Goal: Information Seeking & Learning: Stay updated

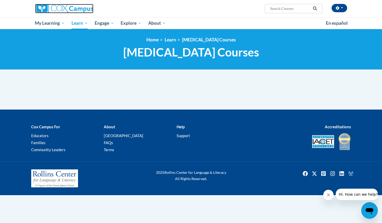
click at [44, 11] on img at bounding box center [64, 8] width 58 height 9
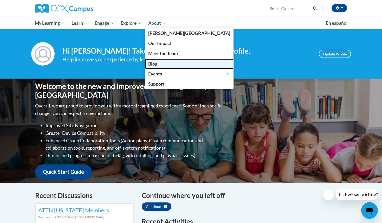
click at [168, 65] on link "Blog" at bounding box center [189, 64] width 89 height 10
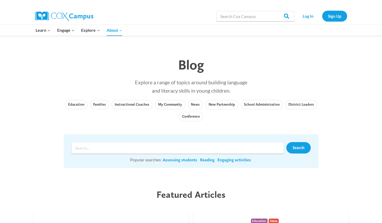
scroll to position [1, 0]
click at [193, 105] on link "News" at bounding box center [195, 103] width 15 height 9
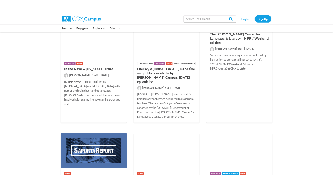
scroll to position [500, 0]
